Goal: Transaction & Acquisition: Purchase product/service

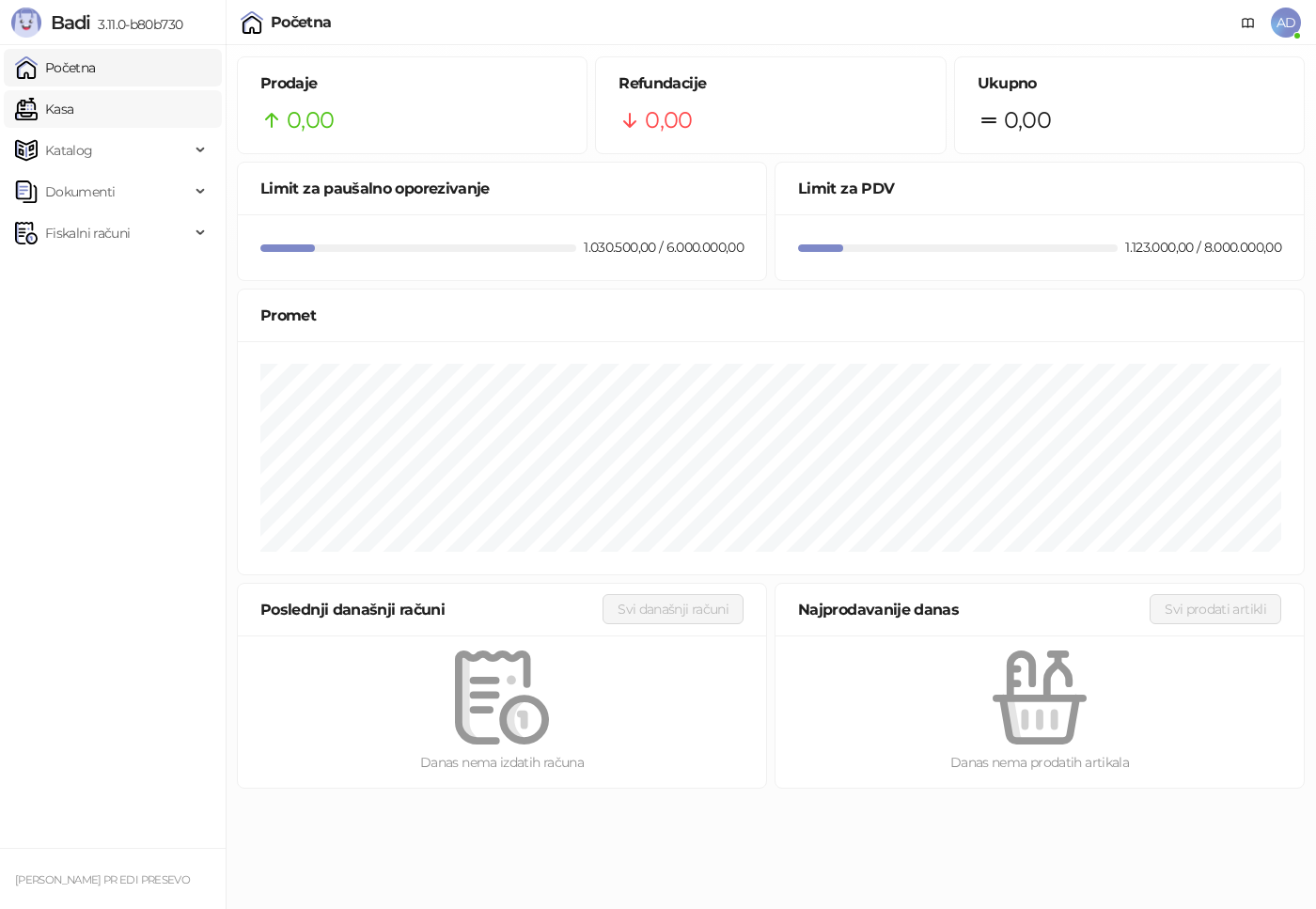
click at [74, 103] on link "Kasa" at bounding box center [43, 109] width 58 height 37
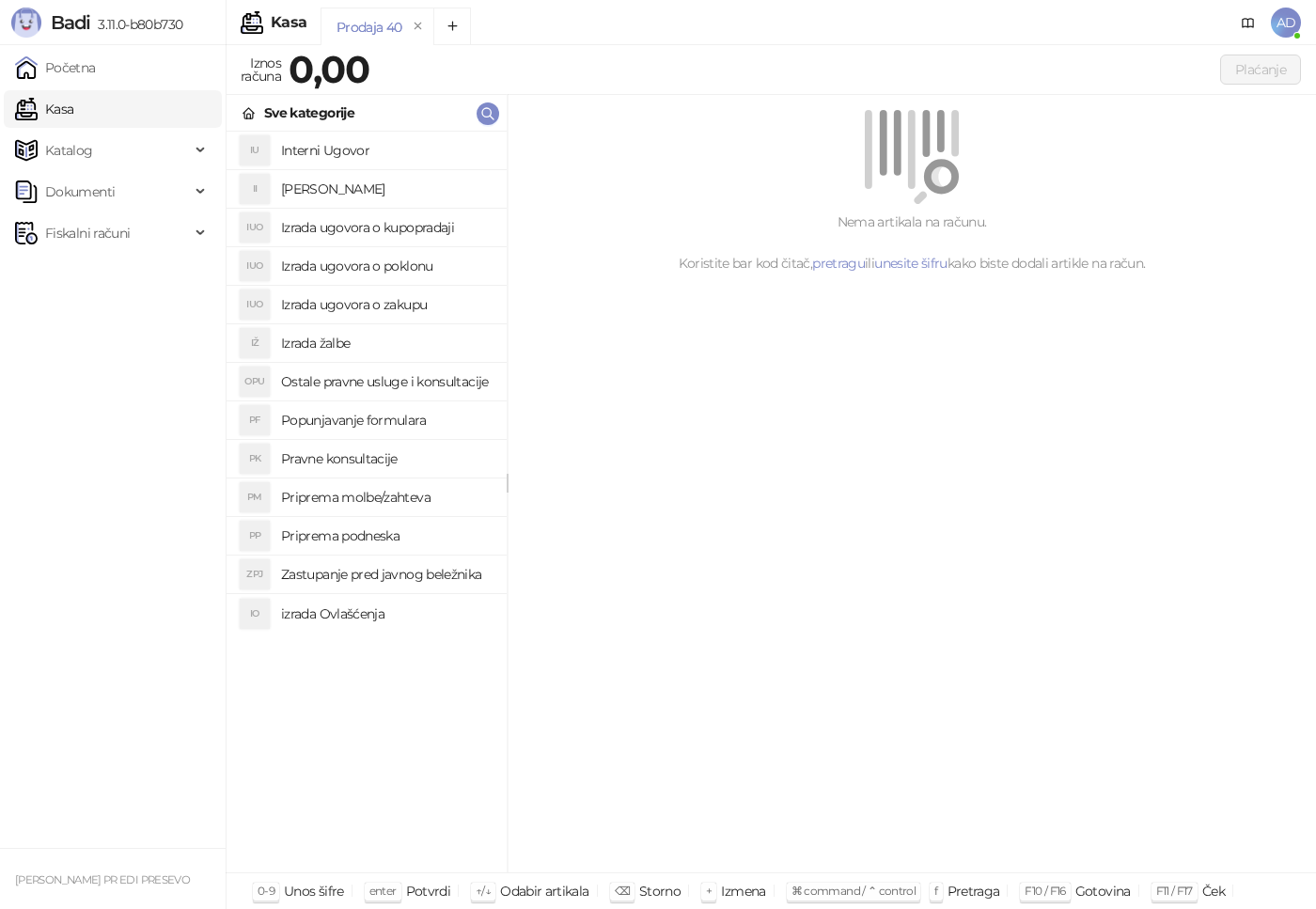
click at [421, 268] on h4 "Izrada ugovora o poklonu" at bounding box center [386, 266] width 211 height 30
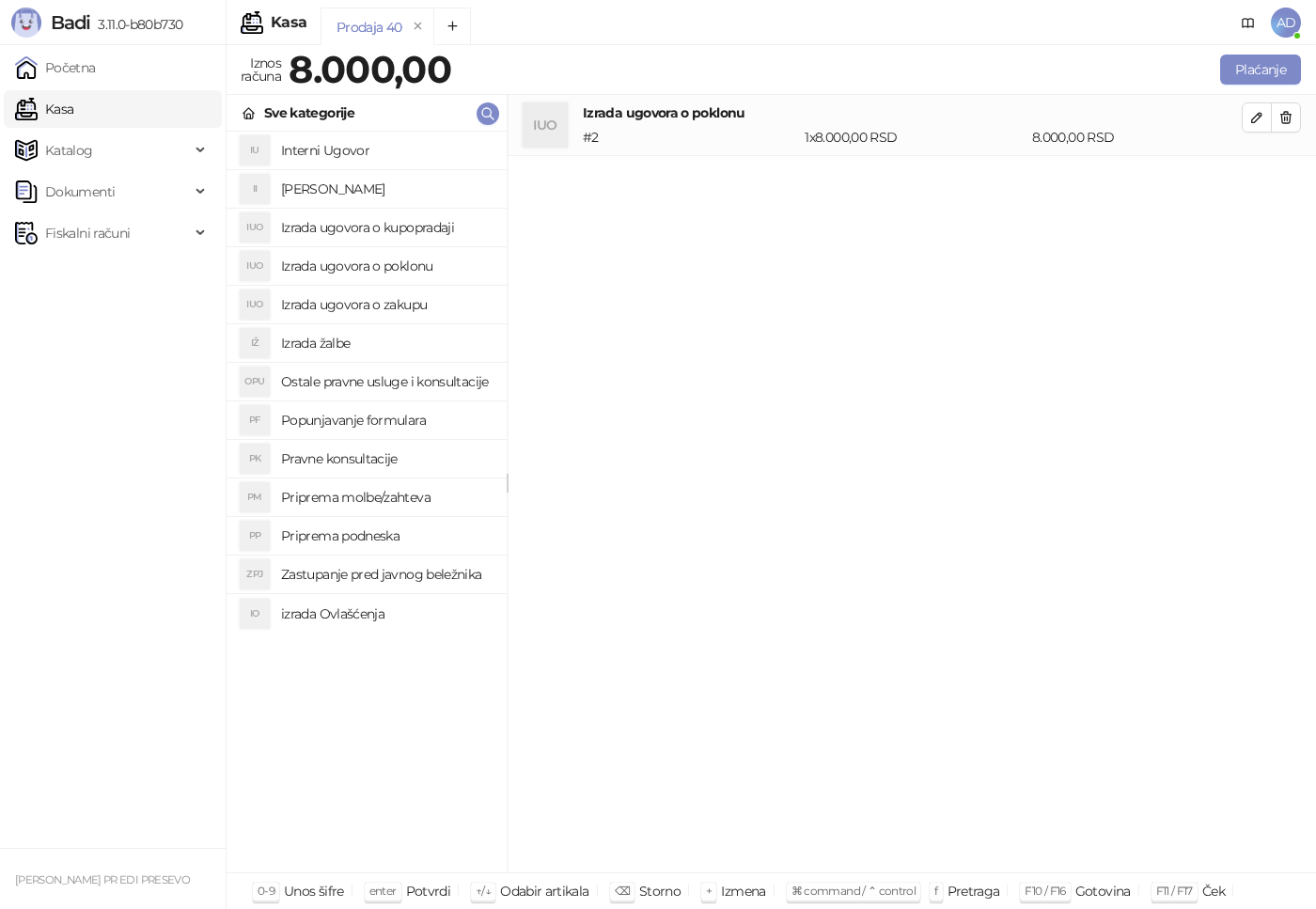
click at [353, 621] on h4 "izrada Ovlašćenja" at bounding box center [386, 614] width 211 height 30
click at [373, 458] on h4 "Pravne konsultacije" at bounding box center [386, 458] width 211 height 30
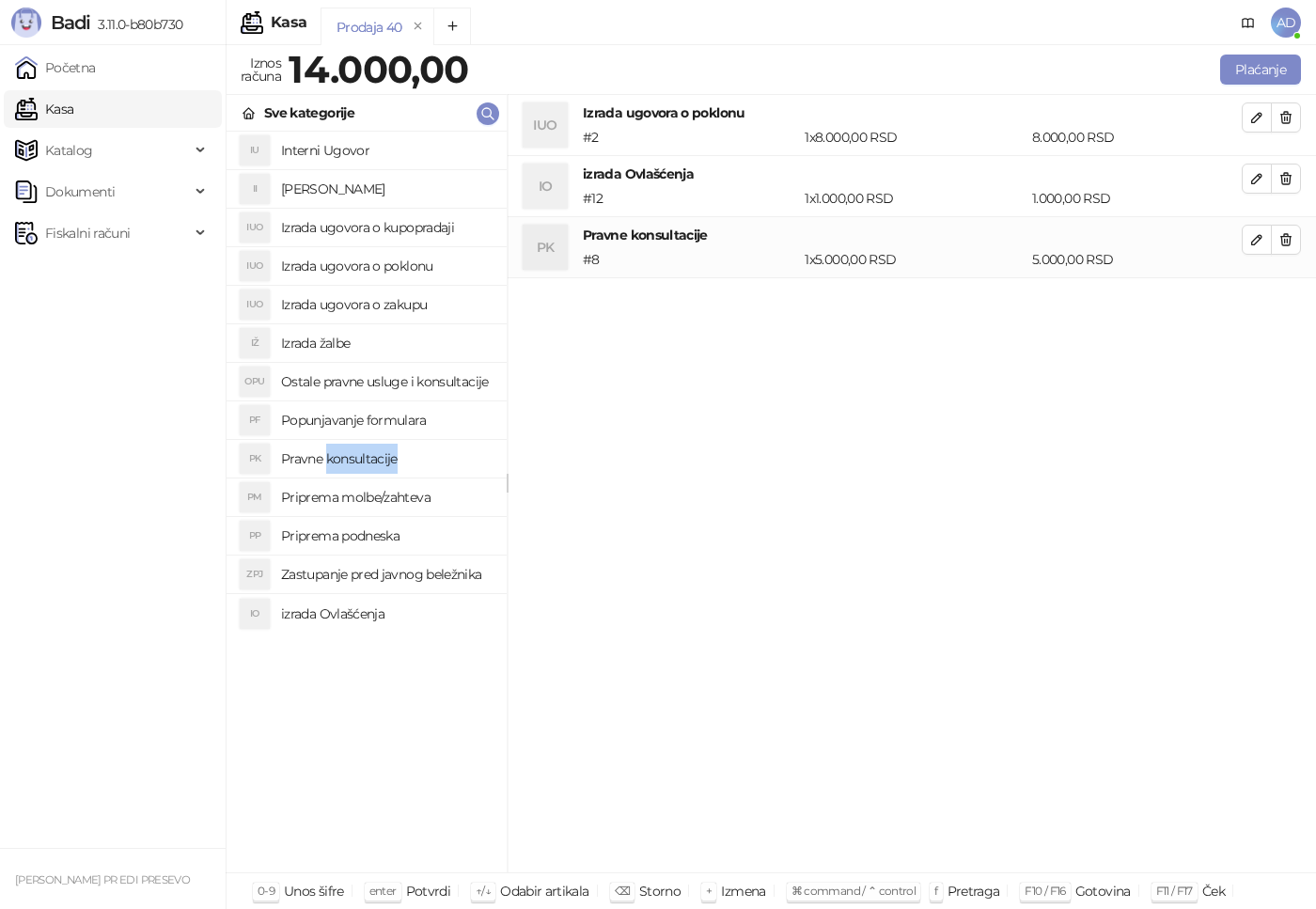
click at [373, 458] on h4 "Pravne konsultacije" at bounding box center [386, 458] width 211 height 30
click at [358, 420] on h4 "Popunjavanje formulara" at bounding box center [386, 420] width 211 height 30
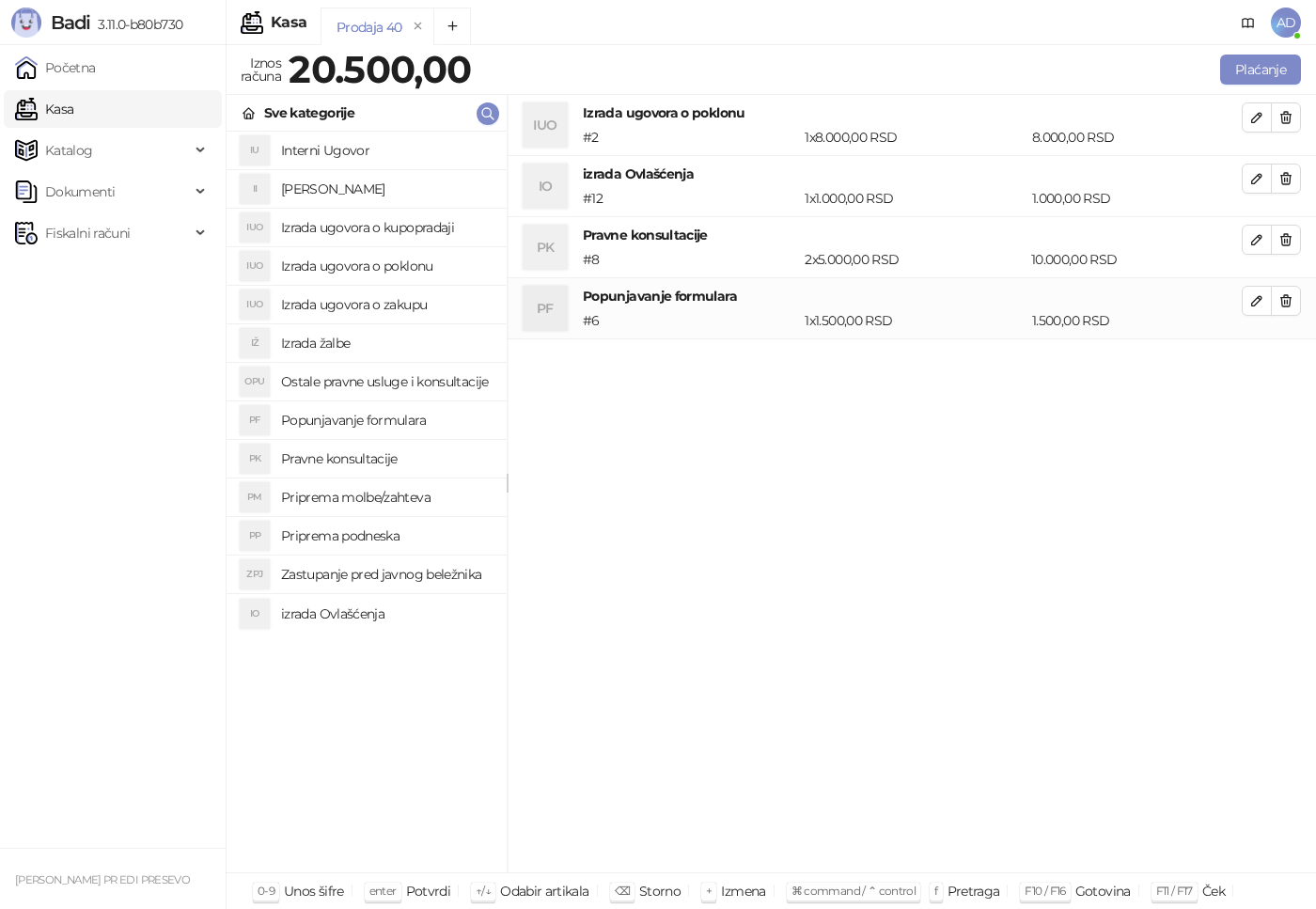
click at [358, 420] on h4 "Popunjavanje formulara" at bounding box center [386, 420] width 211 height 30
click at [1251, 57] on button "Plaćanje" at bounding box center [1260, 70] width 80 height 30
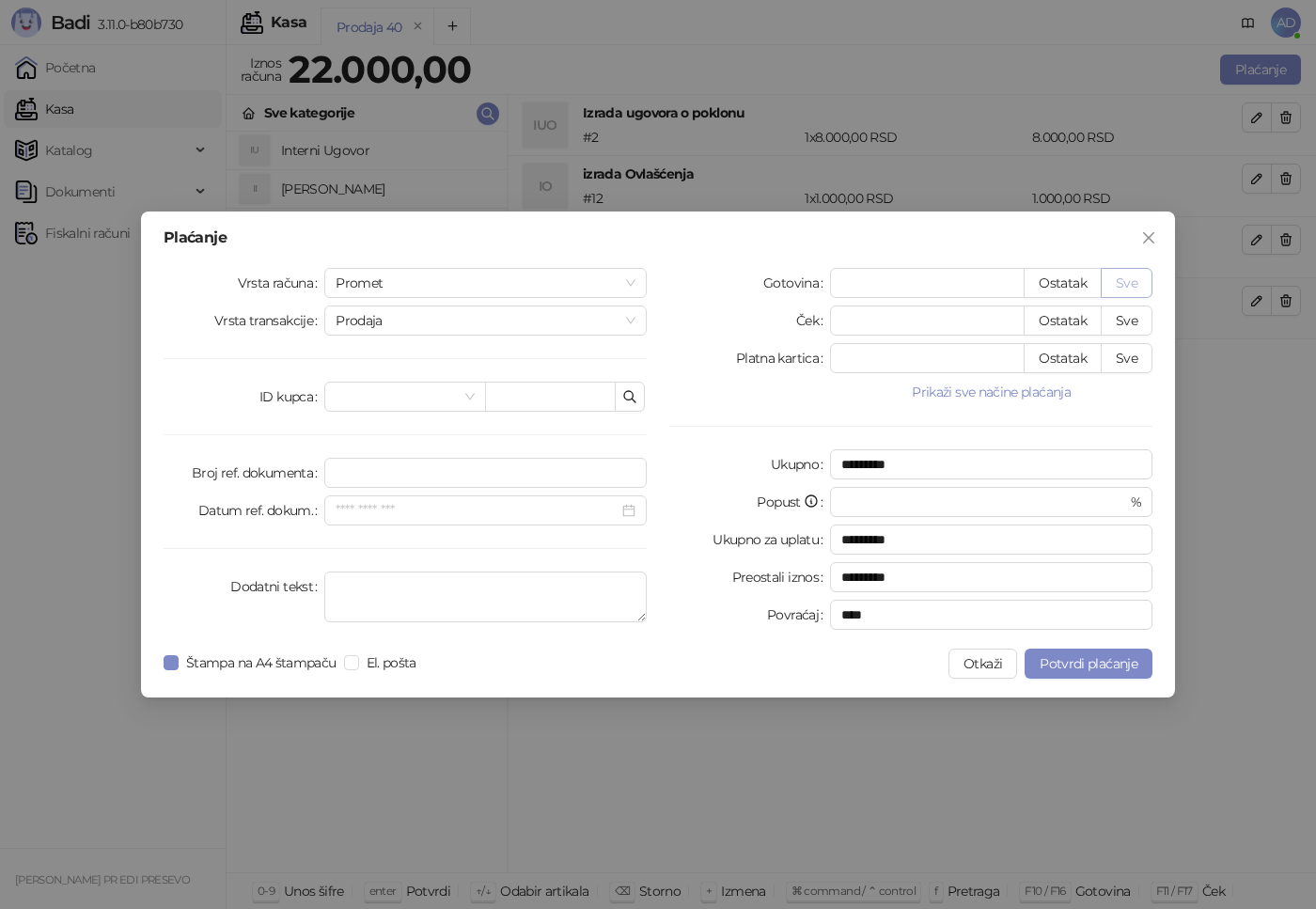
click at [1107, 281] on button "Sve" at bounding box center [1127, 283] width 52 height 30
type input "*****"
type input "****"
click at [1090, 668] on span "Potvrdi plaćanje" at bounding box center [1089, 664] width 98 height 17
